Goal: Task Accomplishment & Management: Use online tool/utility

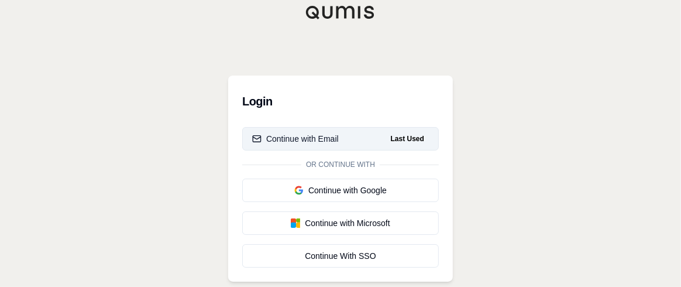
click at [350, 137] on button "Continue with Email Last Used" at bounding box center [340, 138] width 196 height 23
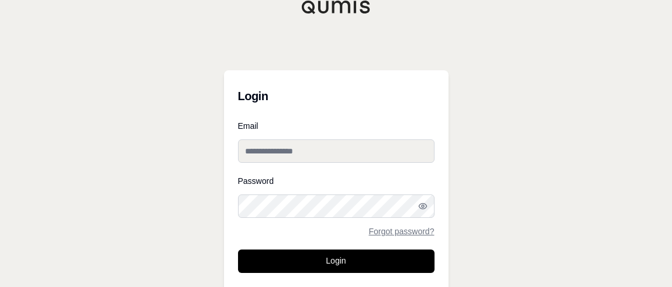
type input "**********"
click at [311, 258] on button "Login" at bounding box center [336, 260] width 196 height 23
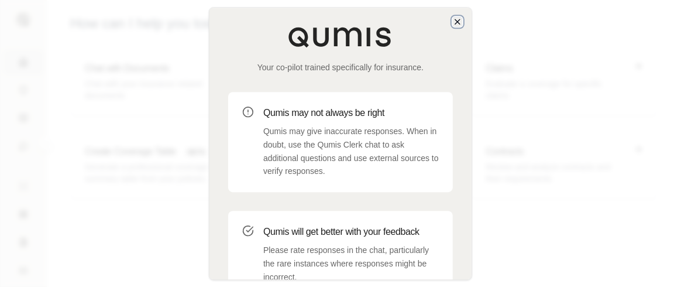
click at [460, 22] on icon "button" at bounding box center [457, 21] width 9 height 9
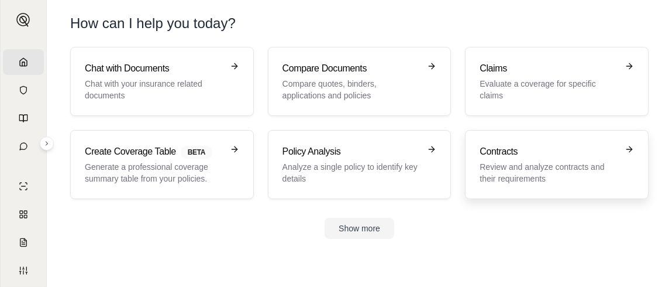
click at [518, 159] on div "Contracts Review and analyze contracts and their requirements" at bounding box center [549, 164] width 138 height 40
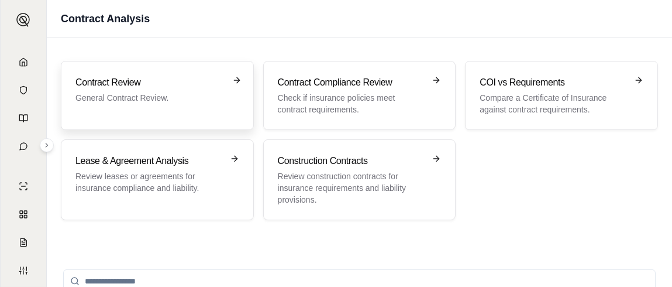
click at [130, 88] on h3 "Contract Review" at bounding box center [148, 82] width 147 height 14
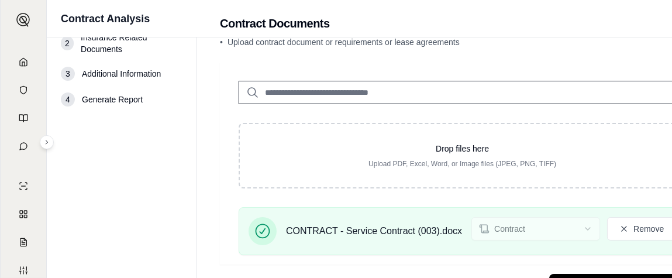
scroll to position [96, 0]
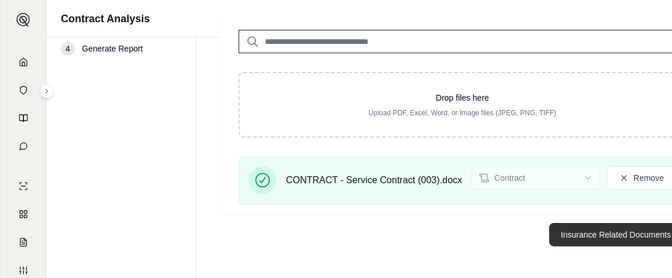
click at [620, 234] on button "Insurance Related Documents →" at bounding box center [622, 234] width 146 height 23
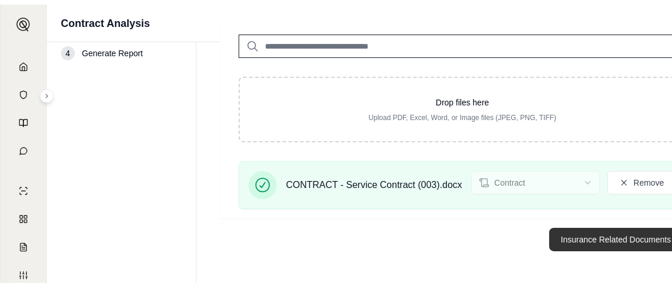
scroll to position [31, 0]
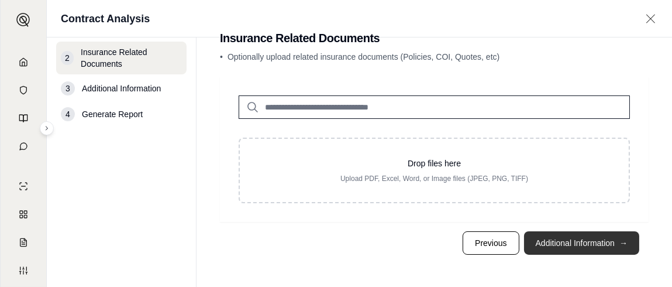
click at [571, 244] on button "Additional Information →" at bounding box center [581, 242] width 115 height 23
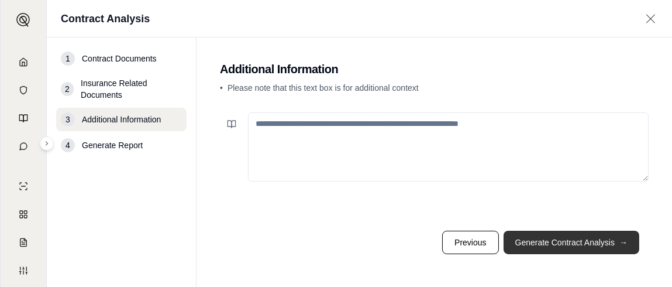
scroll to position [0, 0]
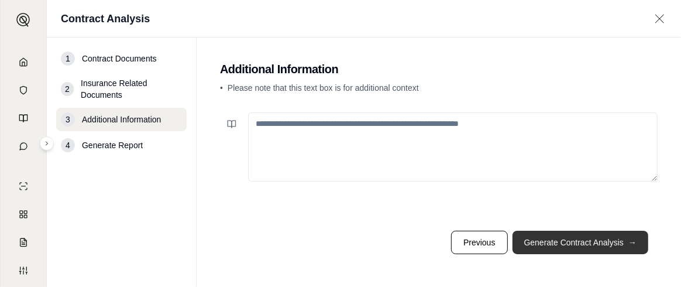
click at [567, 239] on button "Generate Contract Analysis →" at bounding box center [580, 241] width 136 height 23
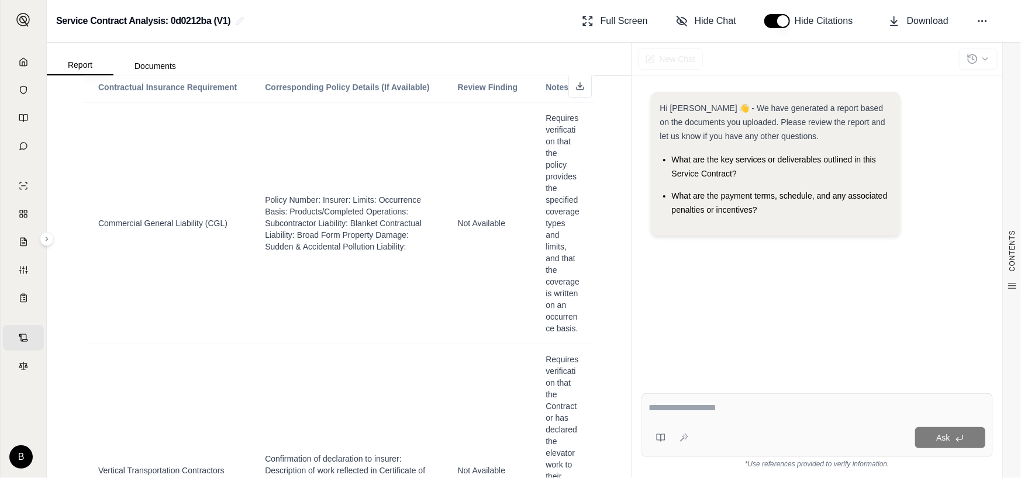
scroll to position [2398, 0]
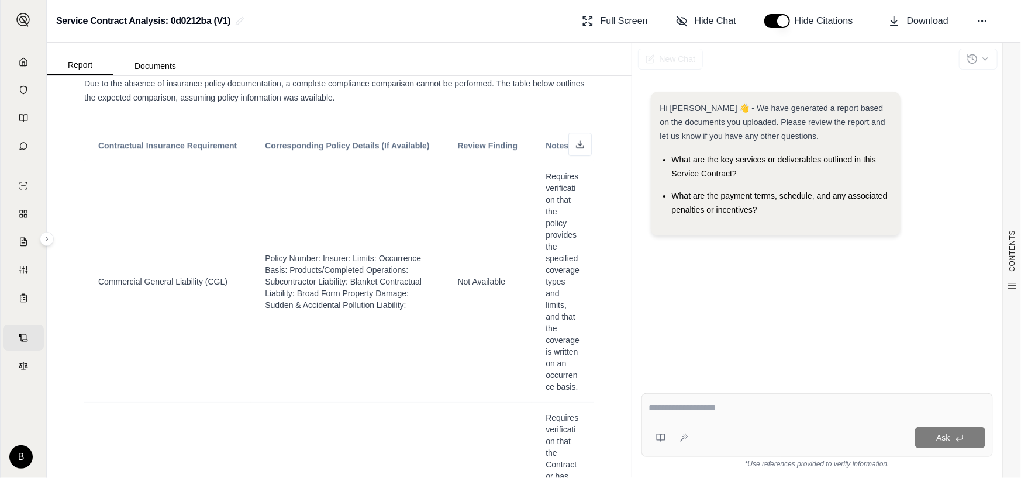
click at [680, 286] on textarea at bounding box center [817, 408] width 337 height 14
type textarea "**********"
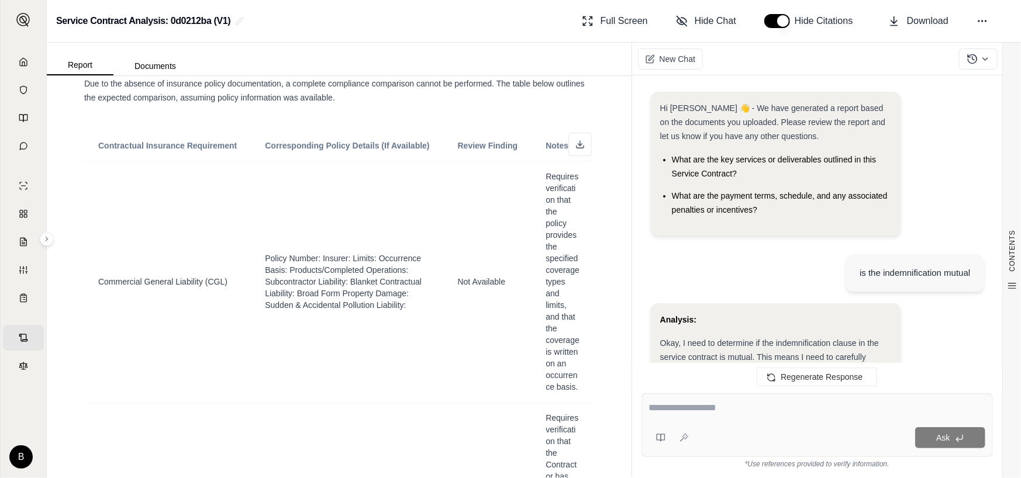
scroll to position [1213, 0]
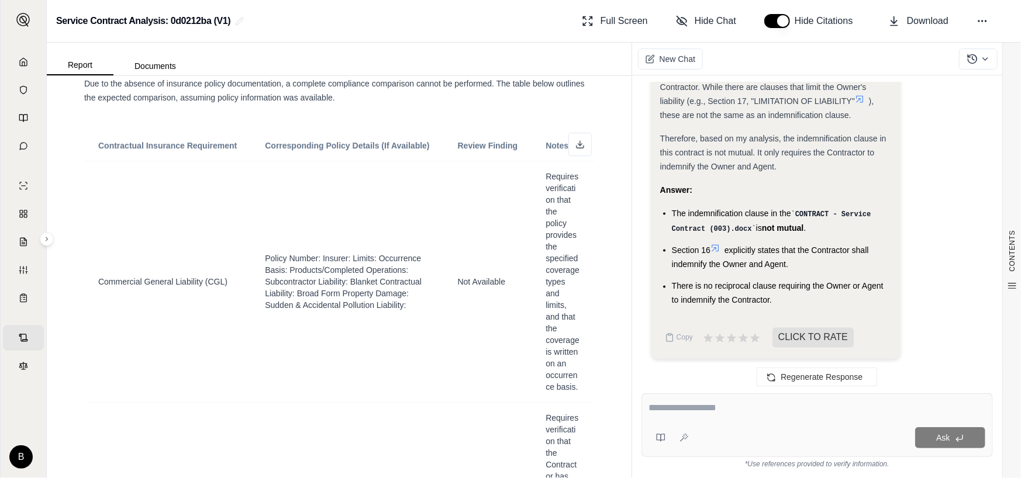
click at [680, 286] on textarea at bounding box center [817, 408] width 336 height 14
click at [680, 286] on div "Ask" at bounding box center [816, 426] width 351 height 64
type textarea "**********"
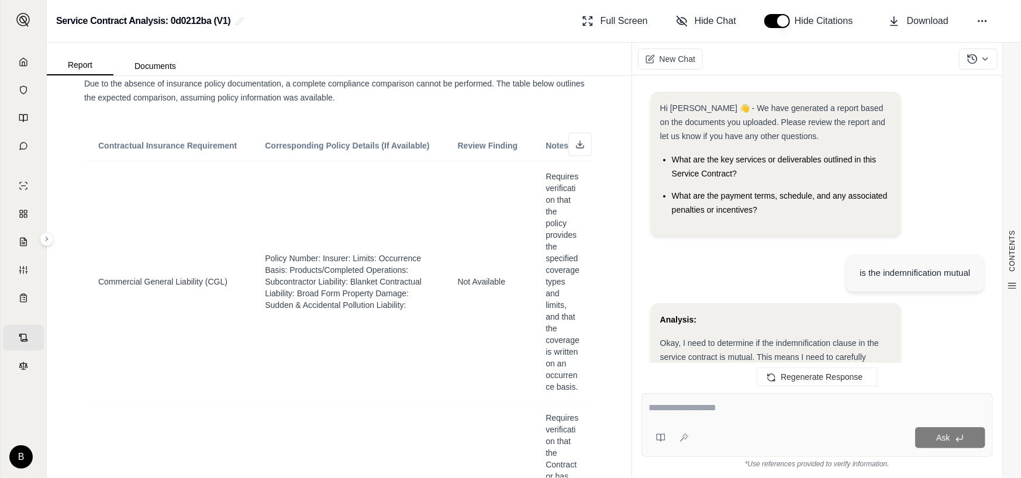
scroll to position [2783, 0]
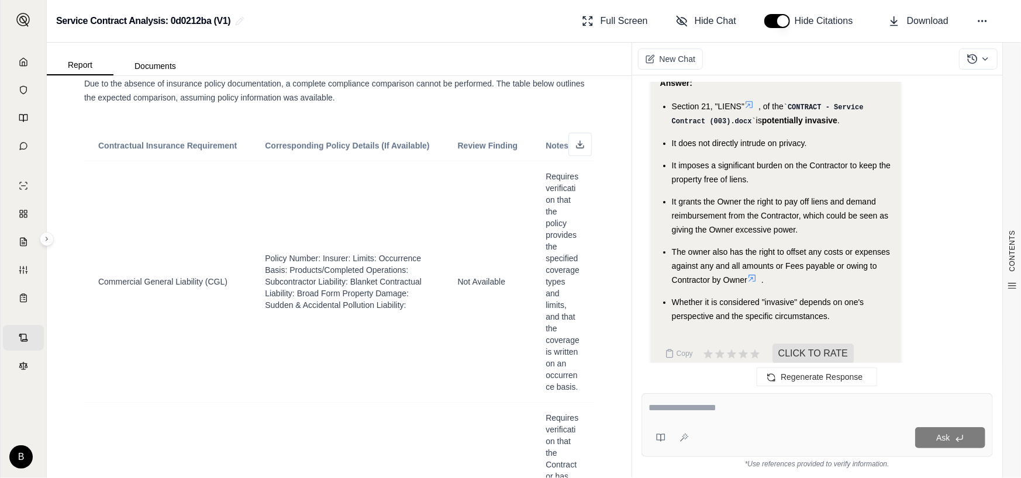
click at [680, 286] on div "Ask" at bounding box center [816, 426] width 351 height 64
type textarea "**********"
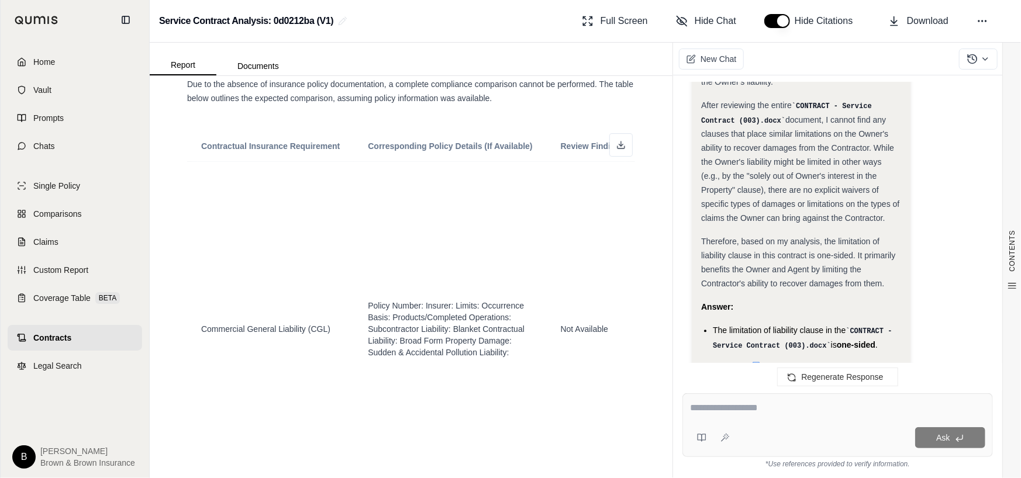
scroll to position [4573, 0]
